Goal: Task Accomplishment & Management: Use online tool/utility

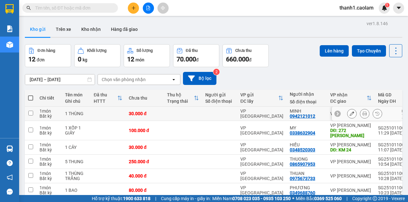
scroll to position [85, 0]
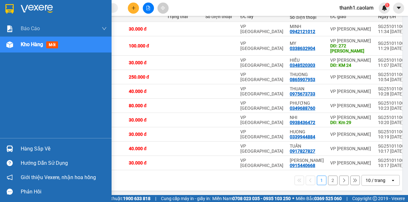
click at [7, 8] on img at bounding box center [9, 9] width 8 height 10
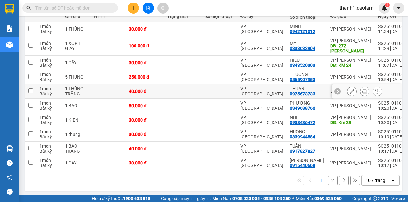
scroll to position [89, 0]
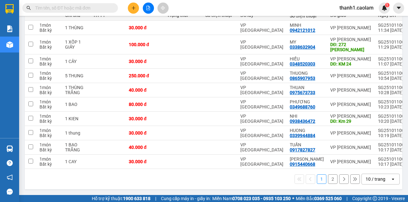
click at [331, 179] on button "2" at bounding box center [333, 179] width 10 height 10
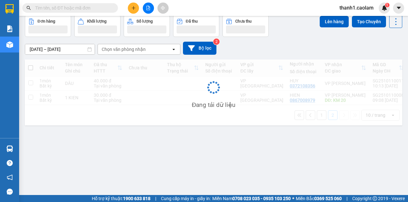
scroll to position [29, 0]
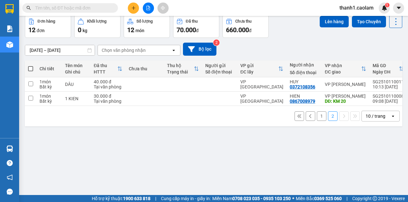
click at [32, 69] on span at bounding box center [30, 68] width 5 height 5
click at [31, 66] on input "checkbox" at bounding box center [31, 66] width 0 height 0
checkbox input "true"
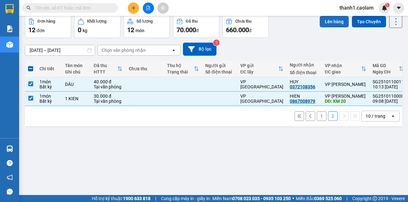
click at [332, 23] on button "Lên hàng" at bounding box center [333, 21] width 29 height 11
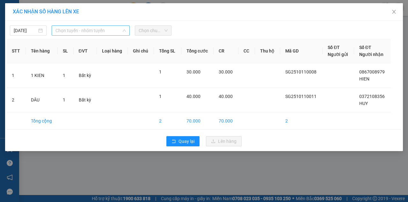
click at [105, 31] on span "Chọn tuyến - nhóm tuyến" at bounding box center [90, 31] width 70 height 10
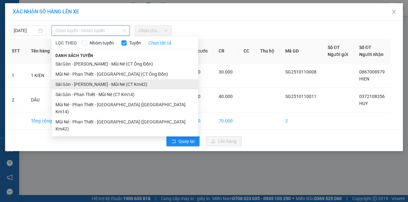
click at [136, 87] on li "Sài Gòn - [PERSON_NAME] - Mũi Né (CT Km42)" at bounding box center [125, 84] width 146 height 10
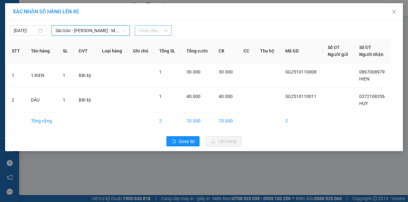
click at [151, 34] on span "Chọn chuyến" at bounding box center [153, 31] width 29 height 10
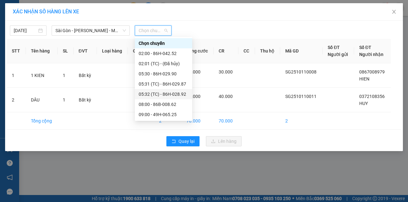
scroll to position [64, 0]
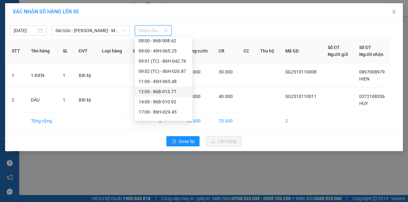
click at [161, 95] on div "12:00 - 86B-013.77" at bounding box center [164, 91] width 50 height 7
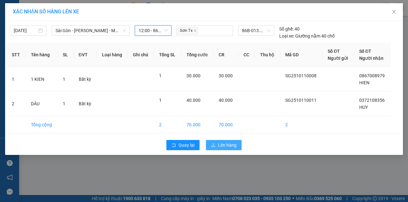
click at [217, 147] on button "Lên hàng" at bounding box center [224, 145] width 36 height 10
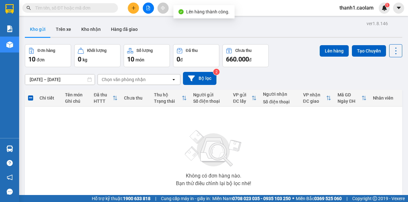
scroll to position [37, 0]
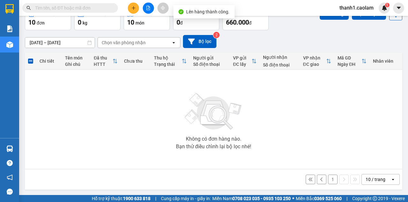
click at [328, 181] on button "1" at bounding box center [333, 180] width 10 height 10
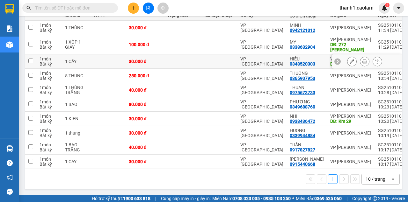
scroll to position [25, 0]
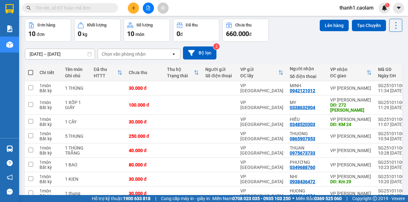
click at [31, 72] on span at bounding box center [30, 72] width 5 height 5
click at [31, 69] on input "checkbox" at bounding box center [31, 69] width 0 height 0
checkbox input "true"
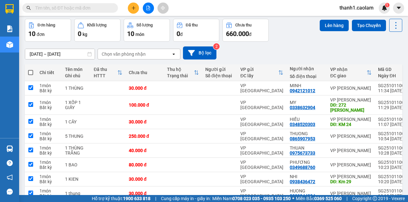
checkbox input "true"
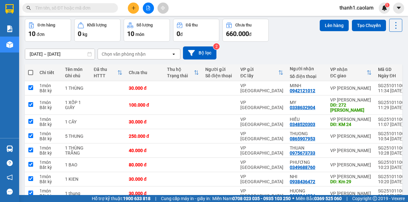
checkbox input "true"
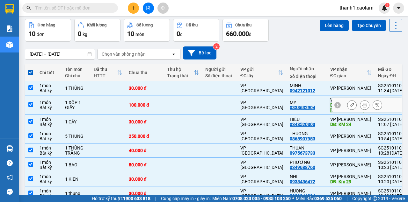
click at [38, 103] on td "1 món Bất kỳ" at bounding box center [48, 105] width 25 height 19
checkbox input "false"
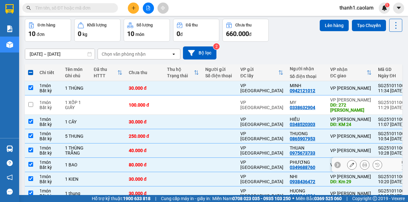
scroll to position [89, 0]
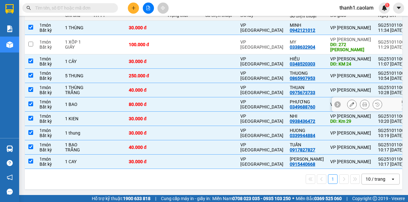
click at [30, 102] on input "checkbox" at bounding box center [30, 104] width 5 height 5
checkbox input "false"
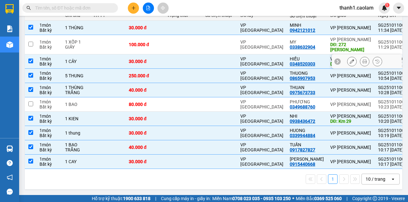
scroll to position [0, 0]
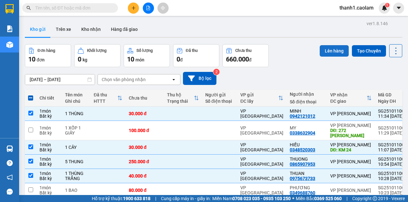
click at [327, 50] on button "Lên hàng" at bounding box center [333, 50] width 29 height 11
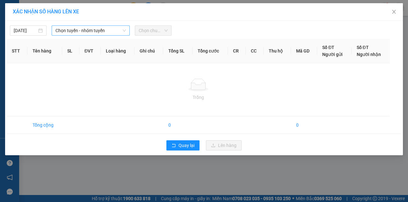
click at [107, 28] on span "Chọn tuyến - nhóm tuyến" at bounding box center [90, 31] width 70 height 10
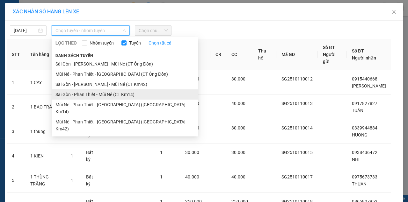
click at [136, 90] on li "Sài Gòn - Phan Thiết - Mũi Né (CT Km14)" at bounding box center [125, 94] width 146 height 10
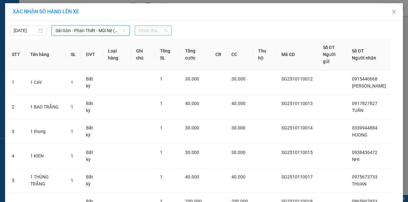
click at [146, 32] on span "Chọn chuyến" at bounding box center [153, 31] width 29 height 10
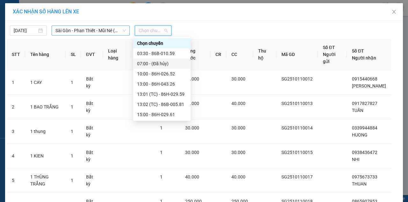
click at [94, 29] on span "Sài Gòn - Phan Thiết - Mũi Né (CT Km14)" at bounding box center [90, 31] width 70 height 10
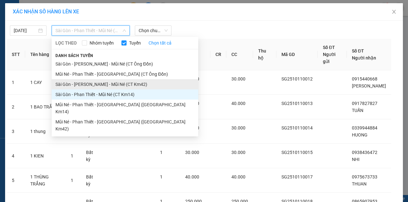
click at [117, 84] on li "Sài Gòn - [PERSON_NAME] - Mũi Né (CT Km42)" at bounding box center [125, 84] width 146 height 10
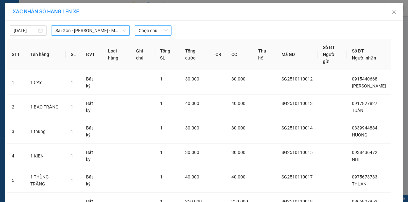
click at [155, 32] on span "Chọn chuyến" at bounding box center [153, 31] width 29 height 10
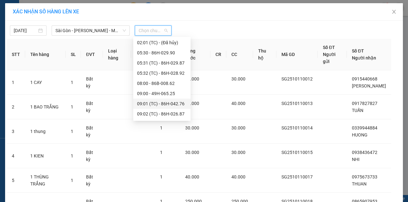
scroll to position [42, 0]
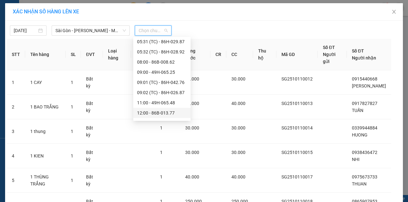
click at [162, 114] on div "12:00 - 86B-013.77" at bounding box center [162, 113] width 50 height 7
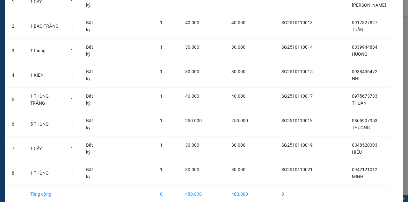
scroll to position [120, 0]
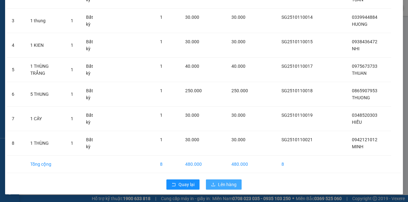
drag, startPoint x: 218, startPoint y: 187, endPoint x: 222, endPoint y: 187, distance: 4.5
click at [220, 187] on span "Lên hàng" at bounding box center [227, 184] width 18 height 7
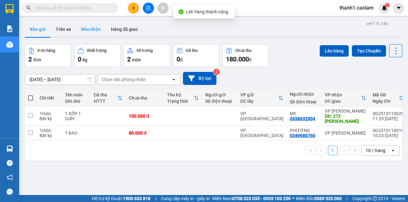
click at [97, 30] on button "Kho nhận" at bounding box center [91, 29] width 30 height 15
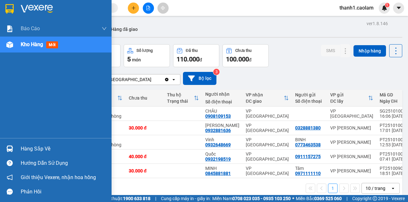
click at [11, 9] on img at bounding box center [9, 9] width 8 height 10
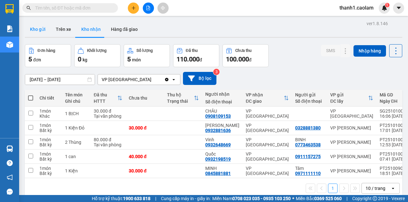
click at [48, 30] on button "Kho gửi" at bounding box center [38, 29] width 26 height 15
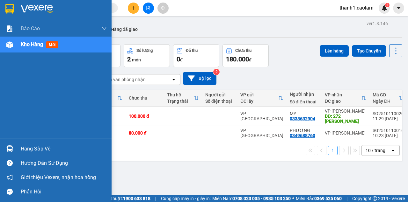
click at [5, 13] on div at bounding box center [9, 8] width 11 height 11
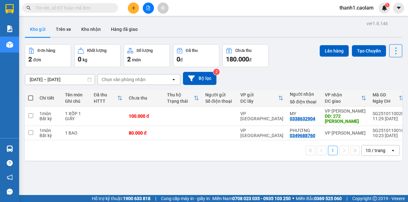
click at [151, 11] on button at bounding box center [148, 8] width 11 height 11
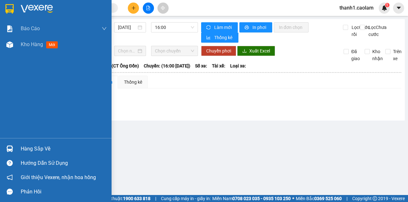
click at [11, 12] on img at bounding box center [9, 9] width 8 height 10
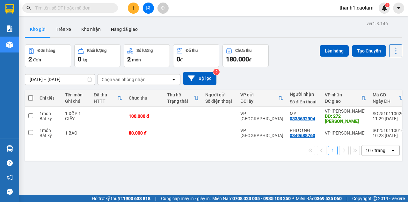
click at [145, 9] on button at bounding box center [148, 8] width 11 height 11
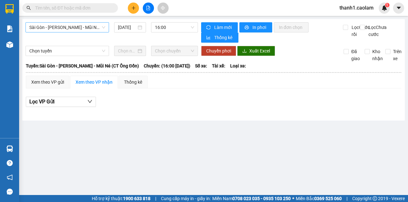
click at [102, 26] on span "Sài Gòn - [PERSON_NAME] - Mũi Né (CT Ông Đồn)" at bounding box center [67, 28] width 76 height 10
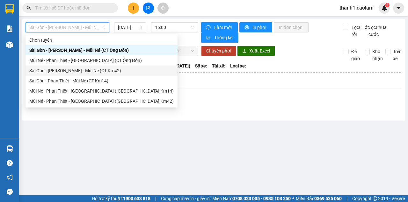
click at [108, 69] on div "Sài Gòn - [PERSON_NAME] - Mũi Né (CT Km42)" at bounding box center [101, 70] width 144 height 7
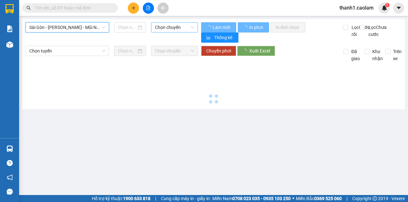
type input "[DATE]"
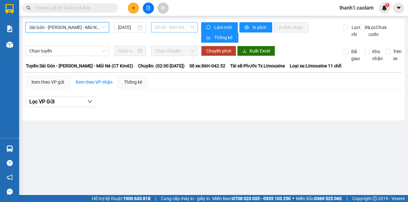
click at [159, 30] on span "02:00 - 86H-042.52" at bounding box center [174, 28] width 39 height 10
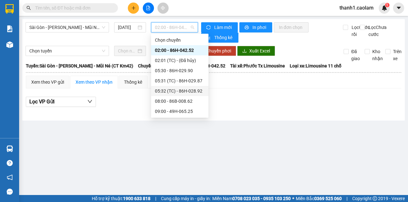
scroll to position [102, 0]
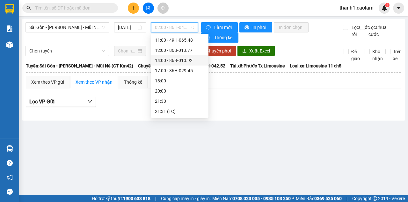
click at [174, 52] on div "12:00 - 86B-013.77" at bounding box center [180, 50] width 50 height 7
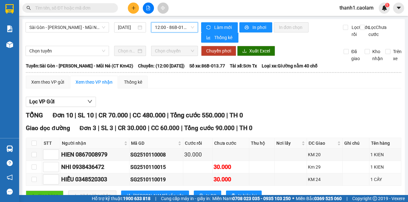
scroll to position [106, 0]
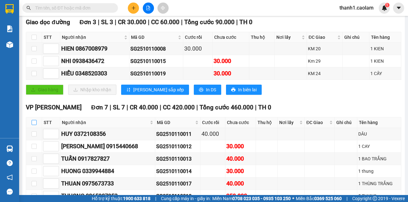
click at [34, 121] on input "checkbox" at bounding box center [34, 122] width 5 height 5
checkbox input "true"
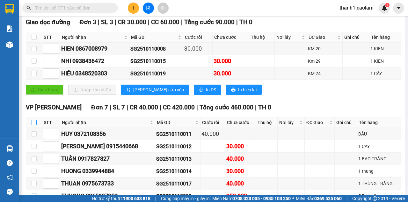
checkbox input "true"
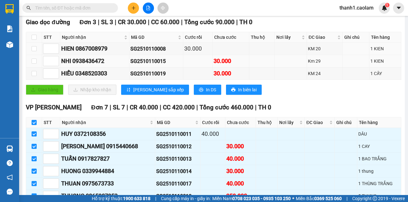
scroll to position [21, 0]
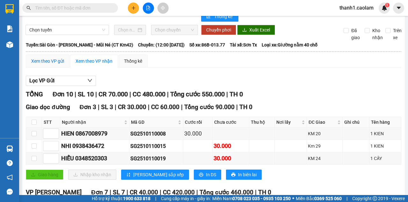
click at [44, 63] on div "Xem theo VP gửi" at bounding box center [47, 61] width 33 height 7
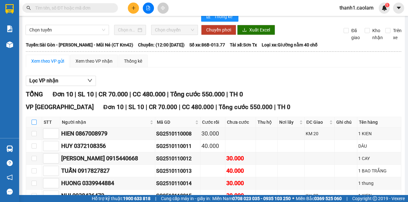
click at [36, 125] on input "checkbox" at bounding box center [34, 122] width 5 height 5
checkbox input "true"
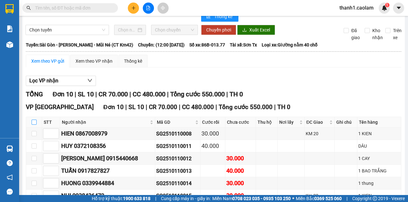
checkbox input "true"
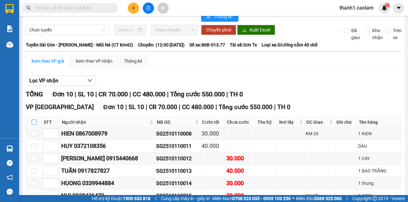
checkbox input "true"
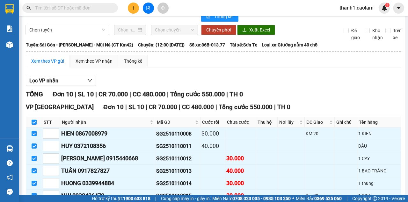
scroll to position [109, 0]
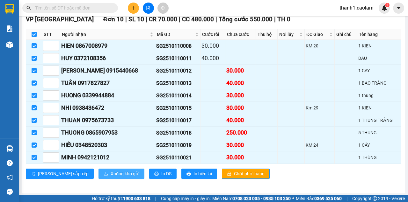
click at [110, 174] on span "Xuống kho gửi" at bounding box center [124, 173] width 29 height 7
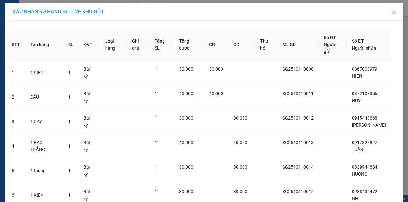
scroll to position [155, 0]
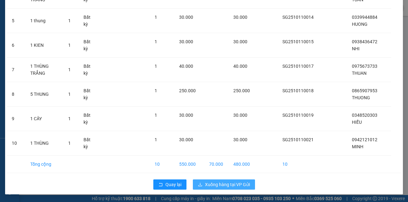
click at [234, 185] on span "Xuống hàng tại VP Gửi" at bounding box center [227, 184] width 45 height 7
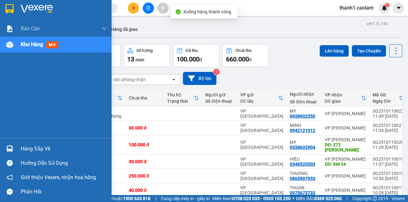
click at [10, 11] on img at bounding box center [9, 9] width 8 height 10
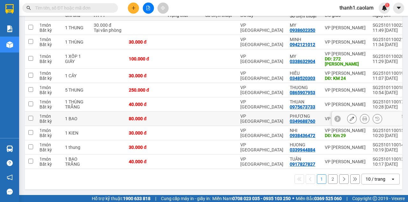
scroll to position [68, 0]
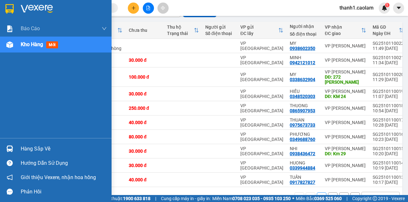
click at [11, 17] on div at bounding box center [55, 10] width 111 height 21
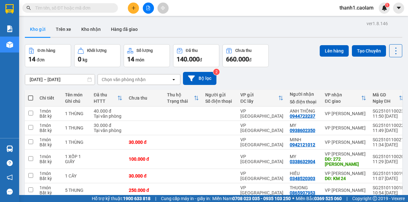
click at [31, 96] on span at bounding box center [30, 98] width 5 height 5
click at [31, 95] on input "checkbox" at bounding box center [31, 95] width 0 height 0
checkbox input "true"
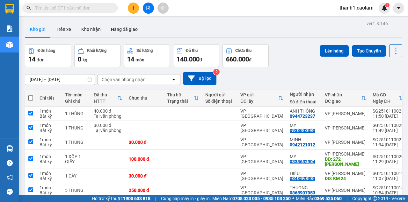
checkbox input "true"
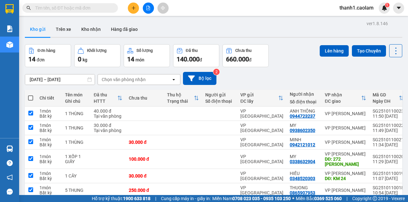
checkbox input "true"
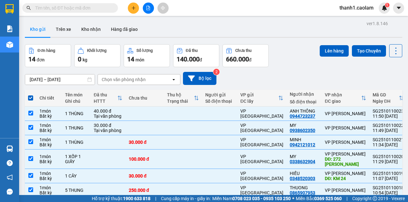
scroll to position [64, 0]
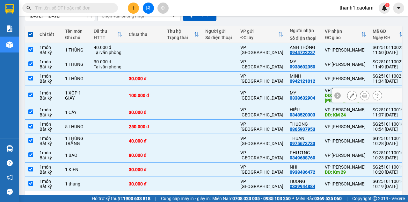
click at [32, 95] on input "checkbox" at bounding box center [30, 95] width 5 height 5
checkbox input "false"
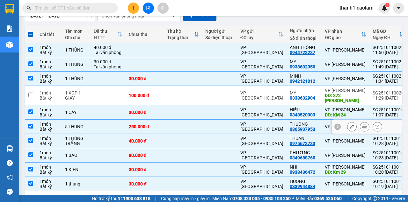
click at [30, 128] on input "checkbox" at bounding box center [30, 126] width 5 height 5
checkbox input "false"
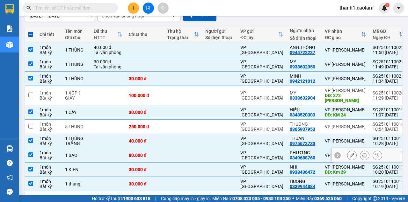
click at [33, 155] on td at bounding box center [30, 155] width 11 height 14
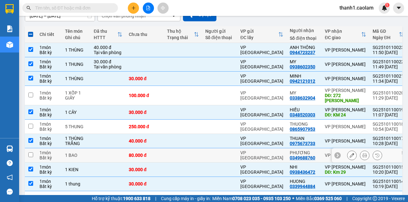
checkbox input "false"
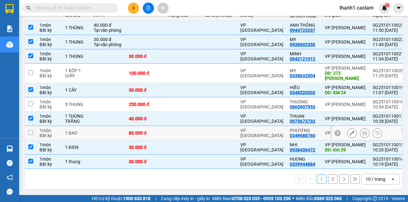
scroll to position [0, 0]
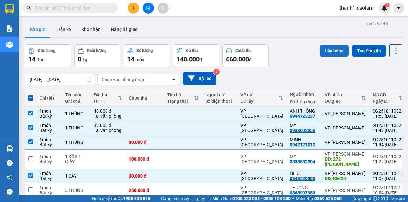
click at [325, 49] on button "Lên hàng" at bounding box center [333, 50] width 29 height 11
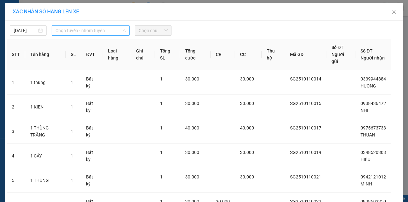
click at [84, 28] on span "Chọn tuyến - nhóm tuyến" at bounding box center [90, 31] width 70 height 10
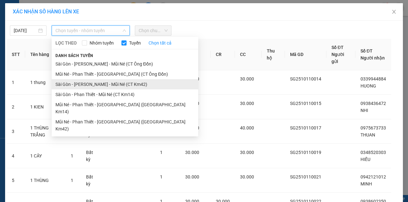
click at [130, 82] on li "Sài Gòn - [PERSON_NAME] - Mũi Né (CT Km42)" at bounding box center [125, 84] width 146 height 10
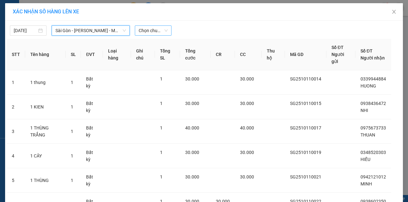
click at [146, 32] on span "Chọn chuyến" at bounding box center [153, 31] width 29 height 10
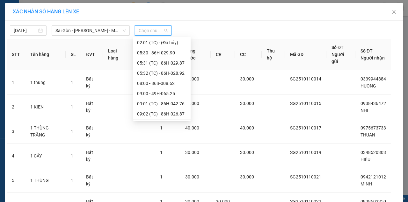
scroll to position [42, 0]
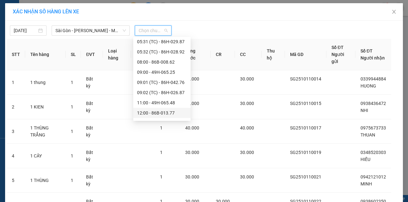
click at [158, 111] on div "12:00 - 86B-013.77" at bounding box center [162, 113] width 50 height 7
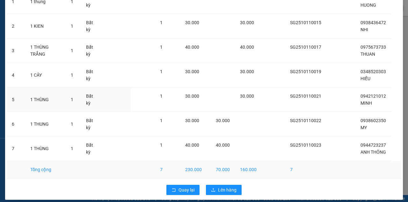
scroll to position [96, 0]
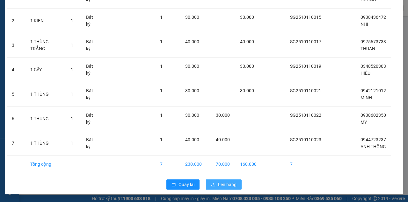
click at [227, 187] on span "Lên hàng" at bounding box center [227, 184] width 18 height 7
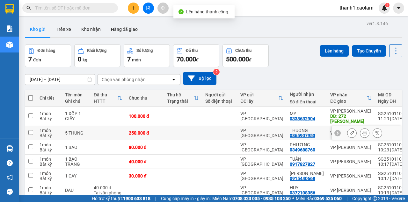
scroll to position [42, 0]
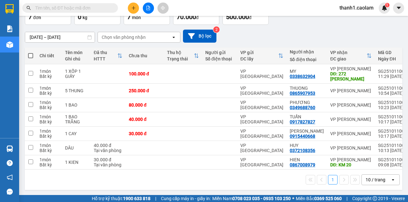
click at [31, 59] on th at bounding box center [30, 55] width 11 height 17
click at [30, 53] on label at bounding box center [30, 56] width 5 height 6
click at [31, 53] on input "checkbox" at bounding box center [31, 53] width 0 height 0
checkbox input "true"
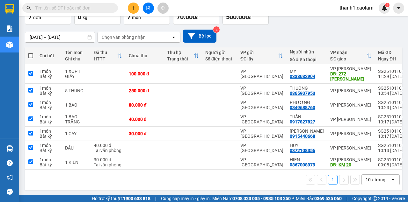
checkbox input "true"
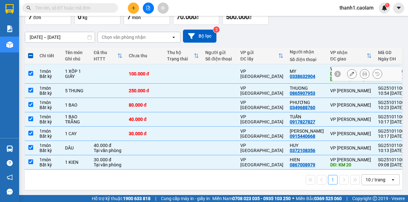
click at [32, 74] on input "checkbox" at bounding box center [30, 73] width 5 height 5
checkbox input "false"
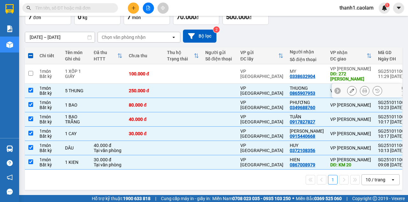
click at [34, 93] on td at bounding box center [30, 91] width 11 height 14
checkbox input "false"
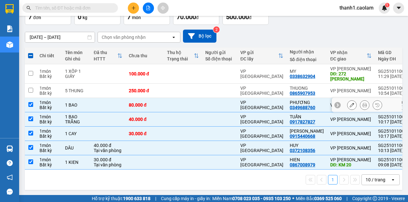
click at [30, 104] on input "checkbox" at bounding box center [30, 104] width 5 height 5
checkbox input "false"
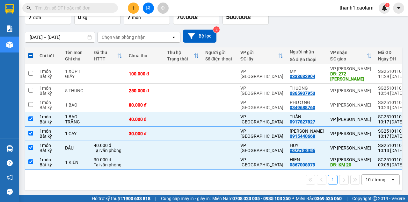
scroll to position [0, 0]
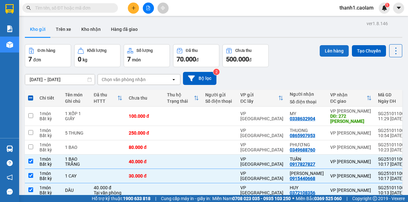
click at [326, 52] on button "Lên hàng" at bounding box center [333, 50] width 29 height 11
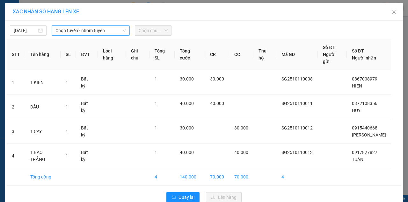
click at [108, 33] on span "Chọn tuyến - nhóm tuyến" at bounding box center [90, 31] width 70 height 10
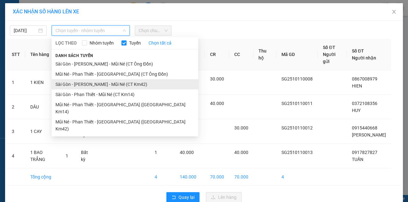
click at [136, 84] on li "Sài Gòn - [PERSON_NAME] - Mũi Né (CT Km42)" at bounding box center [125, 84] width 146 height 10
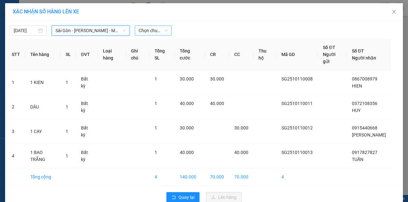
click at [147, 29] on span "Chọn chuyến" at bounding box center [153, 31] width 29 height 10
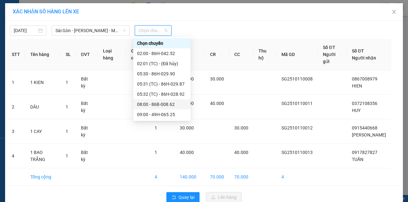
scroll to position [64, 0]
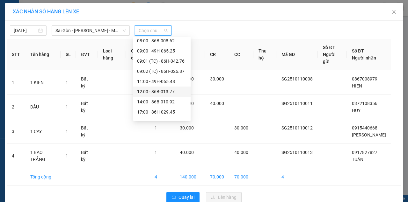
click at [166, 91] on div "12:00 - 86B-013.77" at bounding box center [162, 91] width 50 height 7
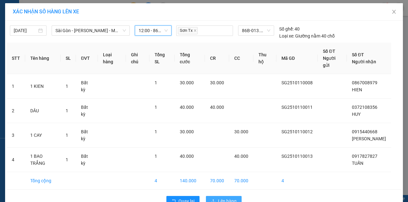
click at [221, 198] on span "Lên hàng" at bounding box center [227, 201] width 18 height 7
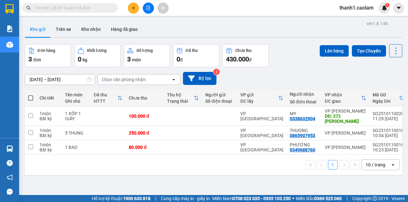
click at [147, 3] on button at bounding box center [148, 8] width 11 height 11
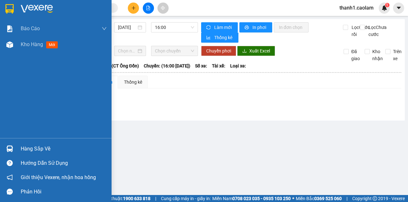
click at [4, 9] on div at bounding box center [9, 8] width 11 height 11
